Goal: Register for event/course

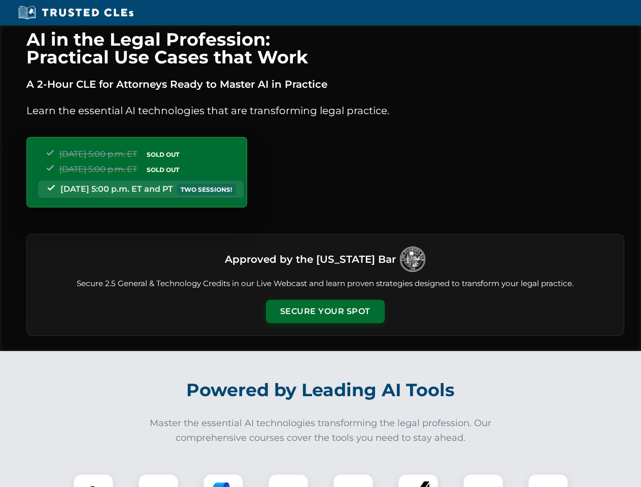
click at [325, 312] on button "Secure Your Spot" at bounding box center [325, 311] width 119 height 23
click at [93, 481] on img at bounding box center [93, 494] width 29 height 29
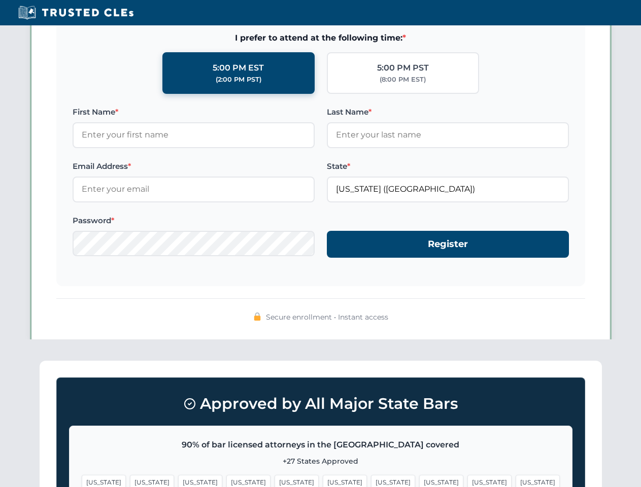
click at [371, 481] on span "[US_STATE]" at bounding box center [393, 482] width 44 height 15
click at [467, 481] on span "[US_STATE]" at bounding box center [489, 482] width 44 height 15
